Goal: Transaction & Acquisition: Subscribe to service/newsletter

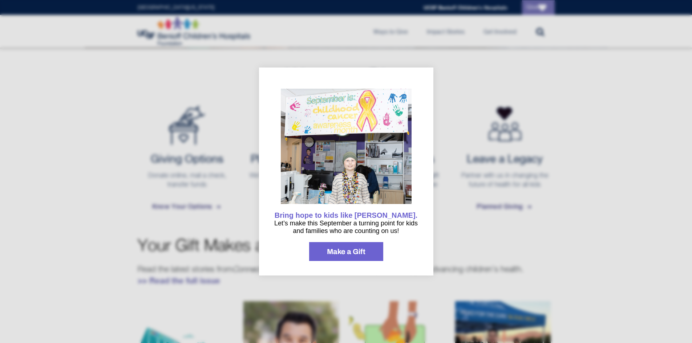
scroll to position [254, 0]
click at [484, 89] on div at bounding box center [346, 171] width 692 height 343
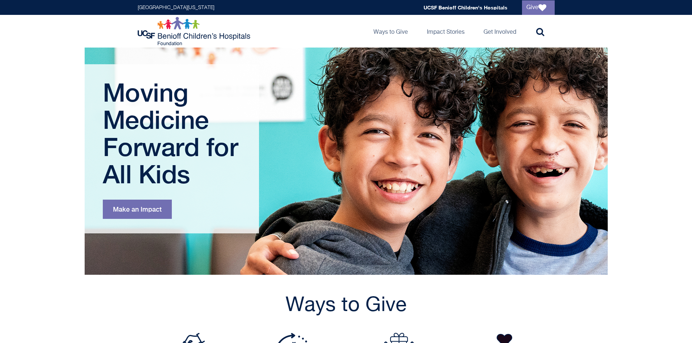
scroll to position [0, 0]
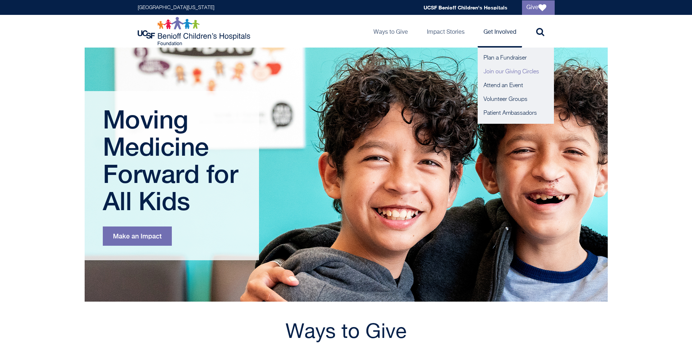
click at [501, 73] on link "Join our Giving Circles" at bounding box center [515, 72] width 76 height 14
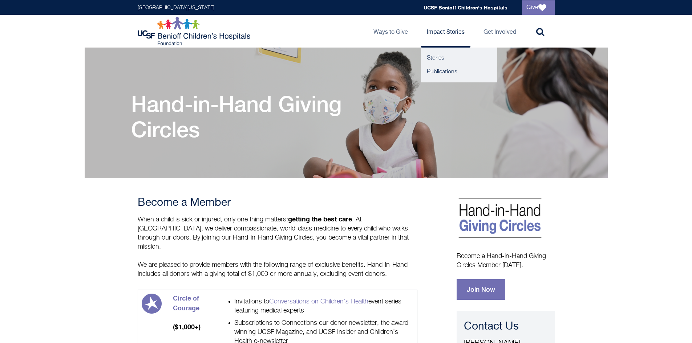
drag, startPoint x: 651, startPoint y: 198, endPoint x: 447, endPoint y: 34, distance: 261.7
click at [447, 34] on link "Impact Stories" at bounding box center [445, 31] width 49 height 33
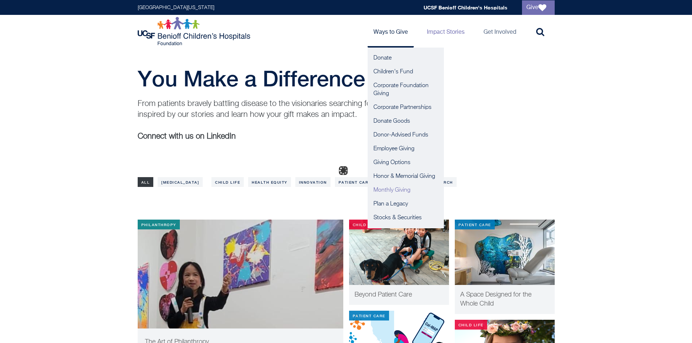
click at [399, 194] on body "Skip to main content University of California San Francisco Global navigation U…" at bounding box center [346, 171] width 692 height 343
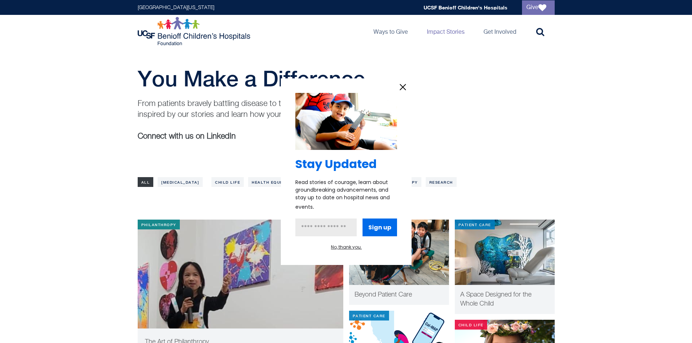
click at [402, 91] on icon "information" at bounding box center [402, 87] width 11 height 11
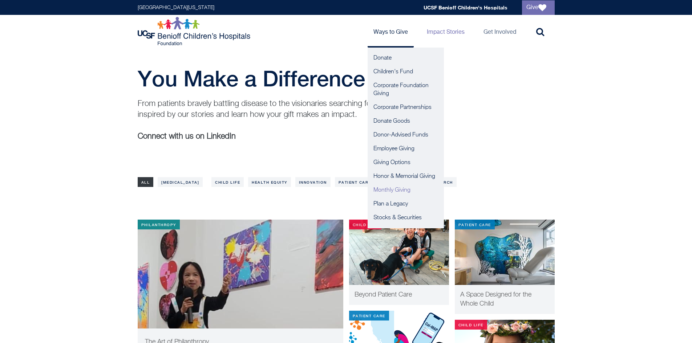
click at [401, 191] on link "Monthly Giving" at bounding box center [405, 190] width 76 height 14
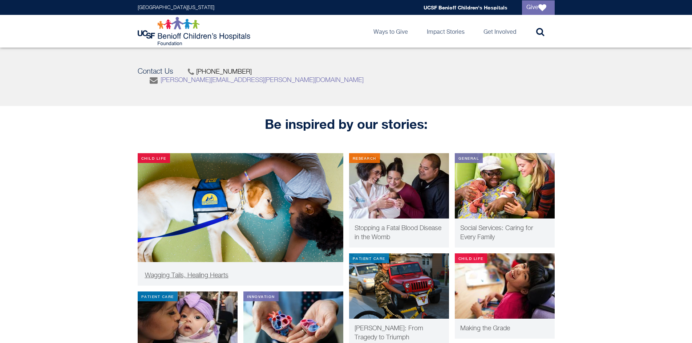
scroll to position [653, 0]
